Goal: Find specific page/section: Find specific page/section

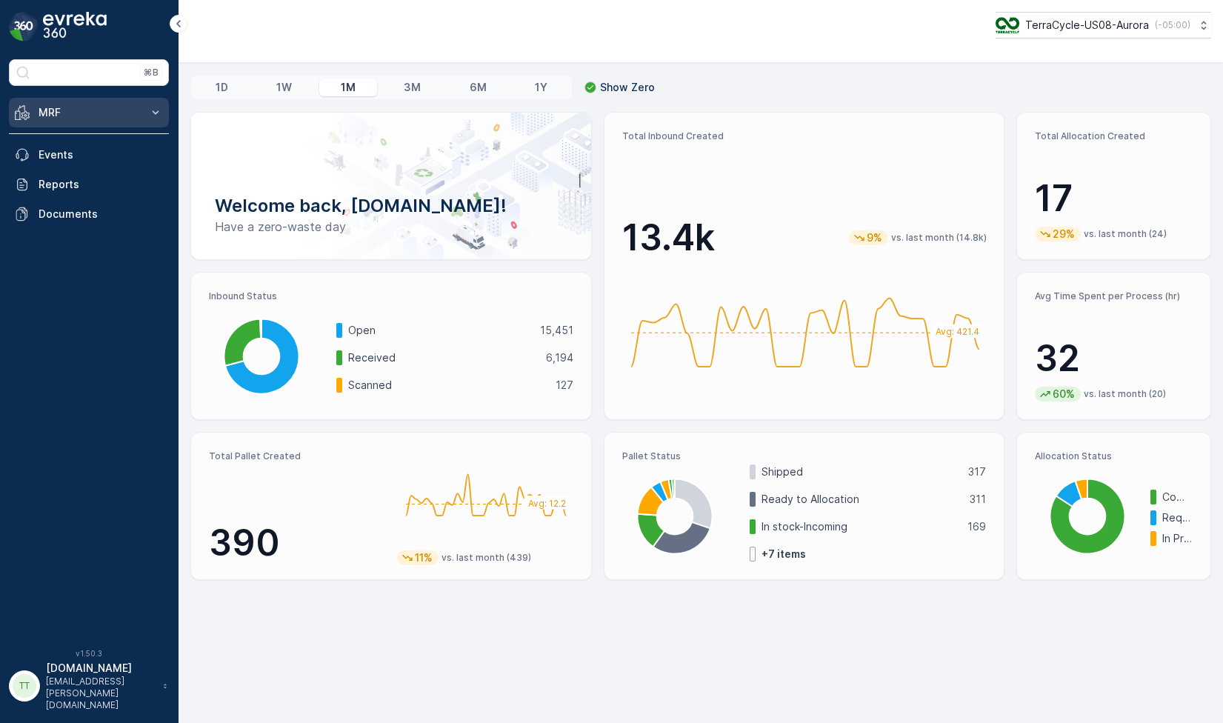
click at [144, 116] on button "MRF" at bounding box center [89, 113] width 160 height 30
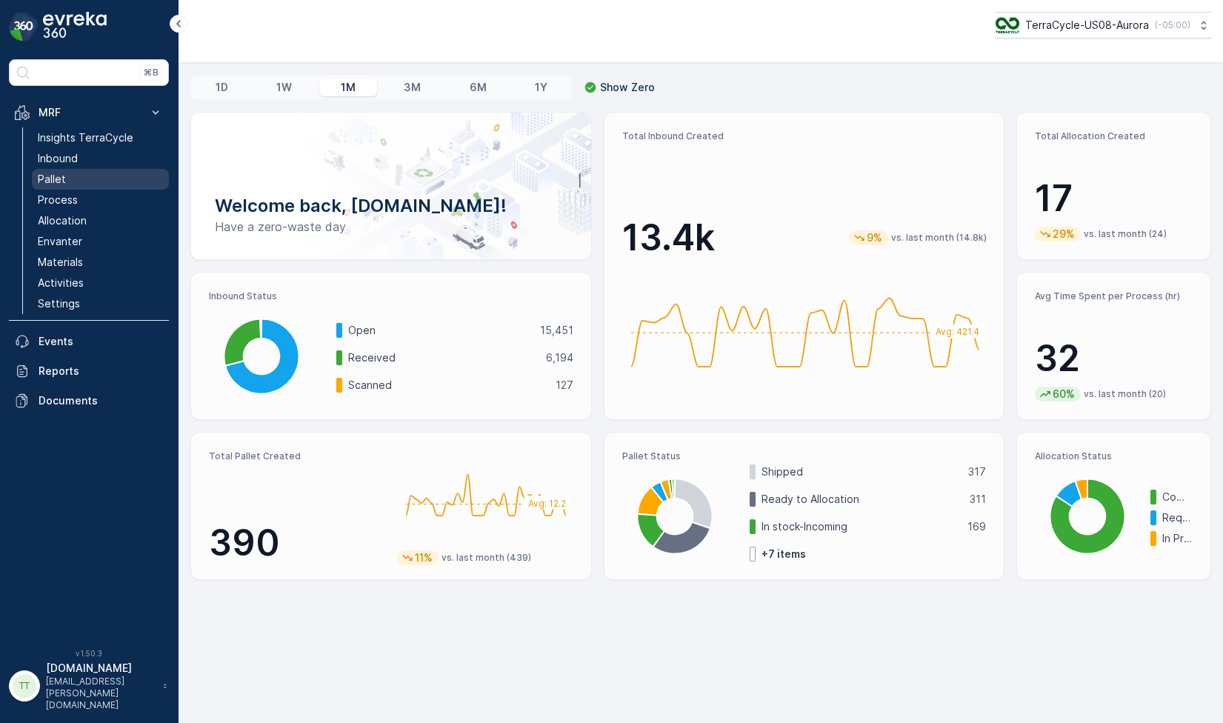
click at [64, 173] on p "Pallet" at bounding box center [52, 179] width 28 height 15
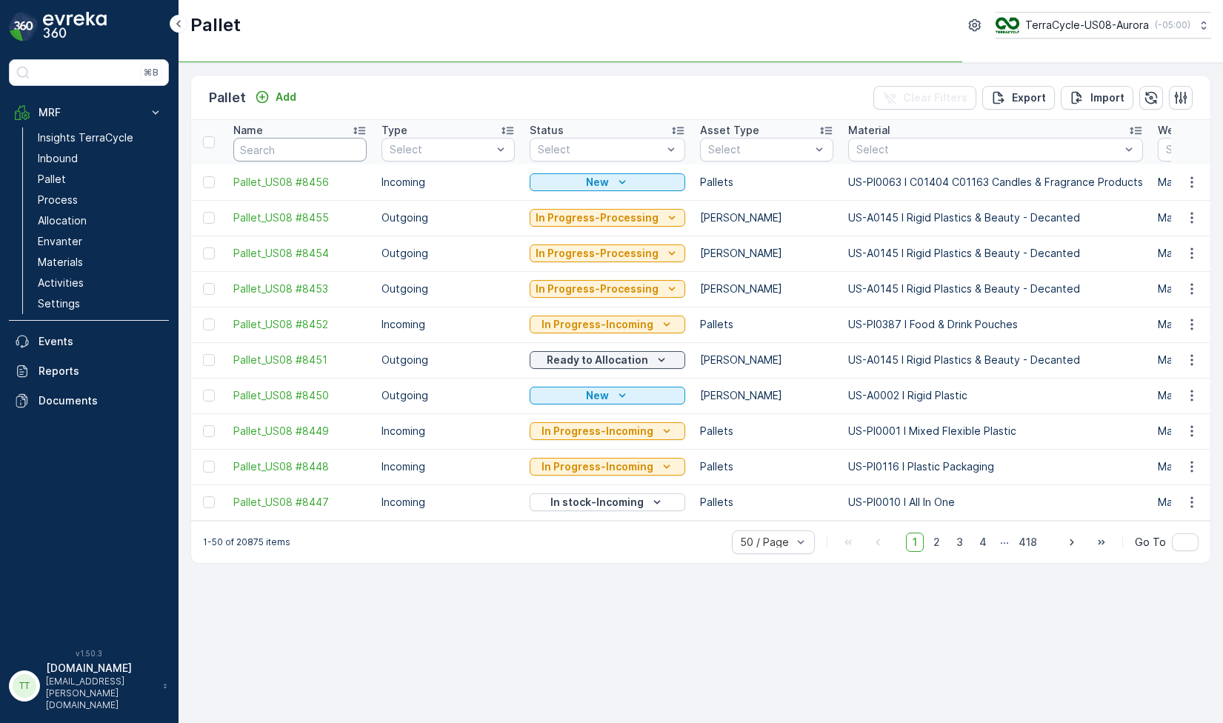
click at [310, 149] on input "text" at bounding box center [299, 150] width 133 height 24
paste input "SC6901"
type input "SC6901"
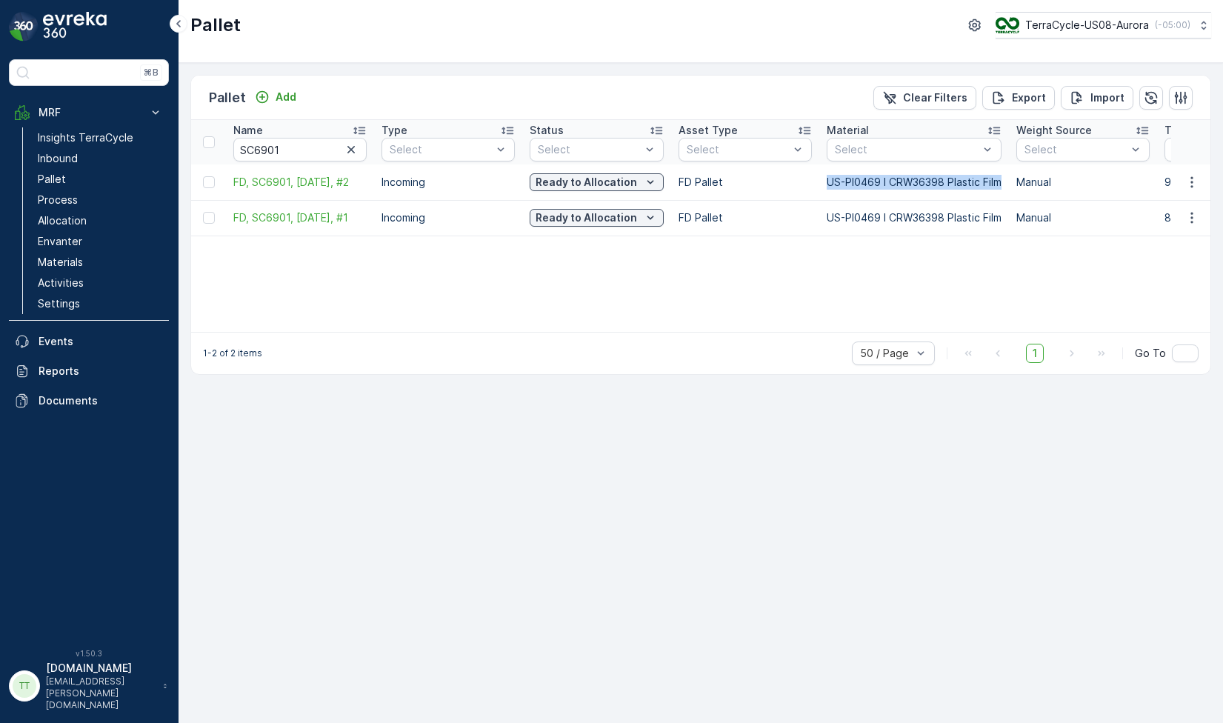
drag, startPoint x: 825, startPoint y: 186, endPoint x: 1003, endPoint y: 181, distance: 177.8
click at [1001, 181] on p "US-PI0469 I CRW36398 Plastic Film" at bounding box center [913, 182] width 175 height 15
copy p "US-PI0469 I CRW36398 Plastic Film"
